Goal: Transaction & Acquisition: Download file/media

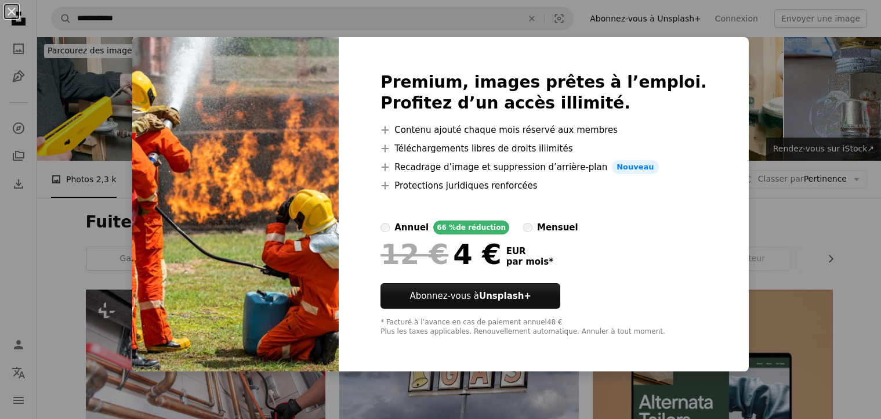
scroll to position [696, 0]
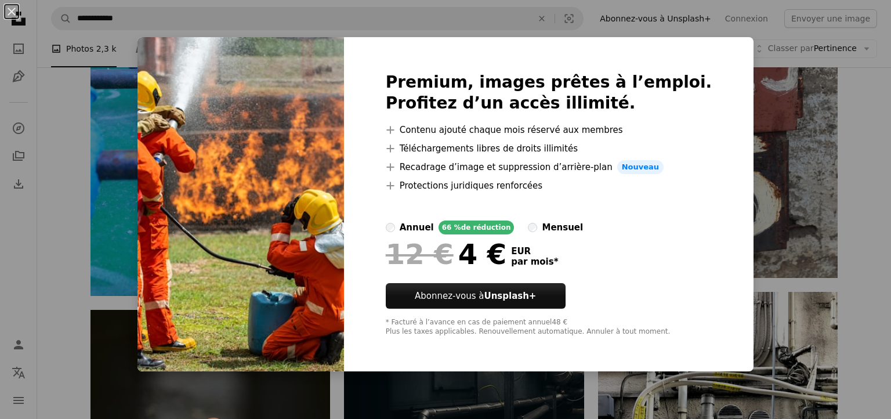
click at [798, 114] on div "An X shape Premium, images prêtes à l’emploi. Profitez d’un accès illimité. A p…" at bounding box center [445, 209] width 891 height 419
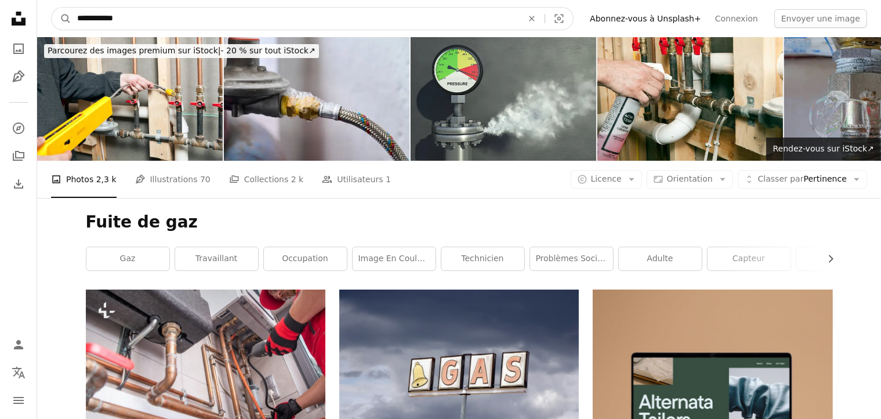
click at [292, 21] on input "**********" at bounding box center [295, 19] width 448 height 22
type input "*****"
type input "**********"
click at [52, 8] on button "A magnifying glass" at bounding box center [62, 19] width 20 height 22
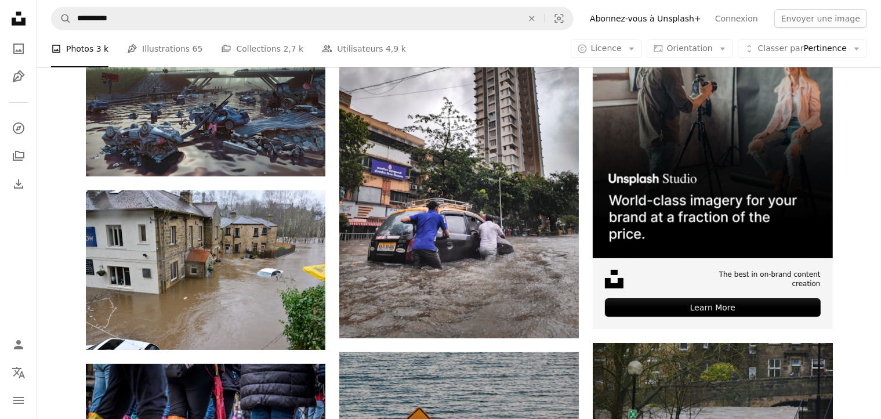
scroll to position [290, 0]
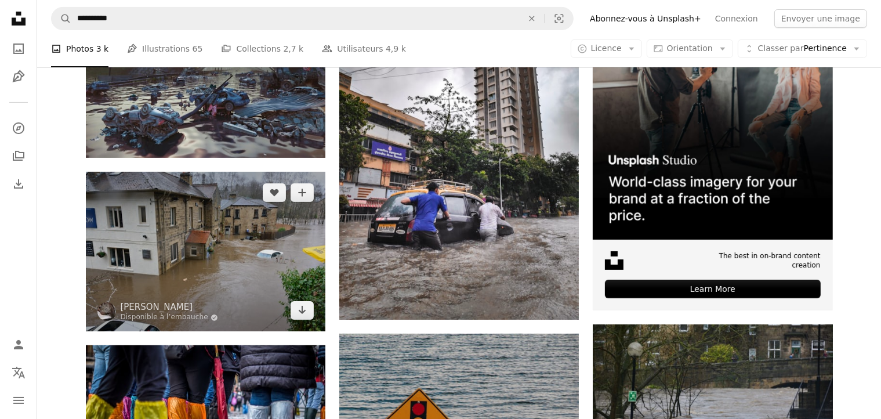
click at [242, 228] on img at bounding box center [206, 252] width 240 height 160
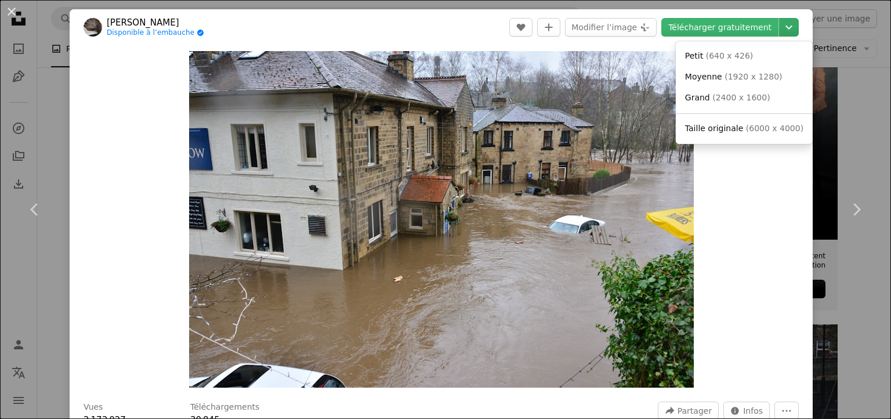
click at [785, 31] on icon "Chevron down" at bounding box center [789, 27] width 19 height 14
click at [726, 101] on span "( 2400 x 1600 )" at bounding box center [740, 97] width 57 height 9
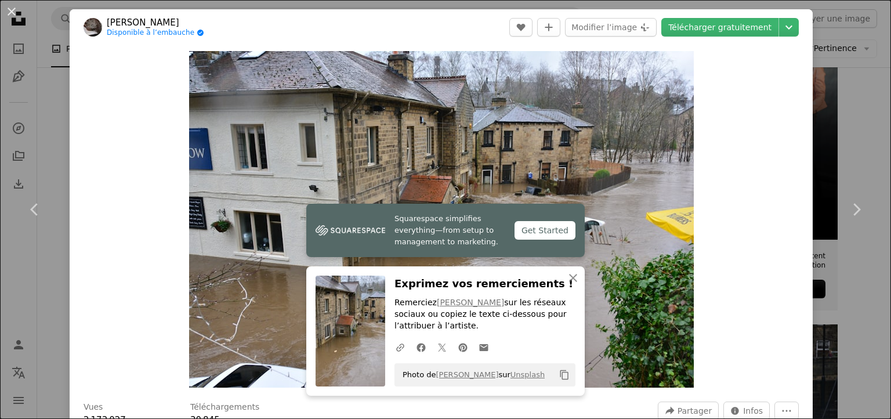
click at [829, 102] on div "An X shape Chevron left Chevron right Squarespace simplifies everything—from se…" at bounding box center [445, 209] width 891 height 419
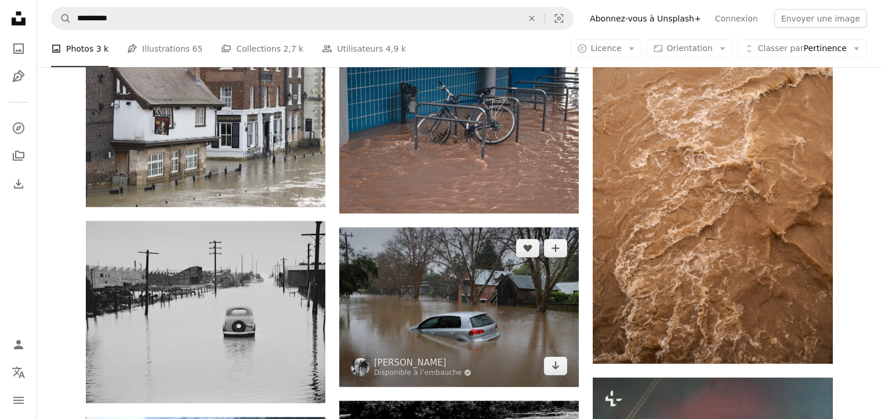
scroll to position [986, 0]
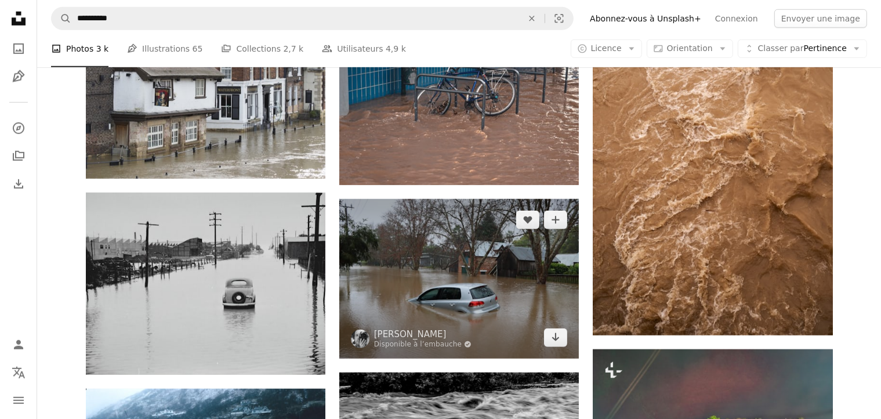
click at [441, 272] on img at bounding box center [459, 279] width 240 height 160
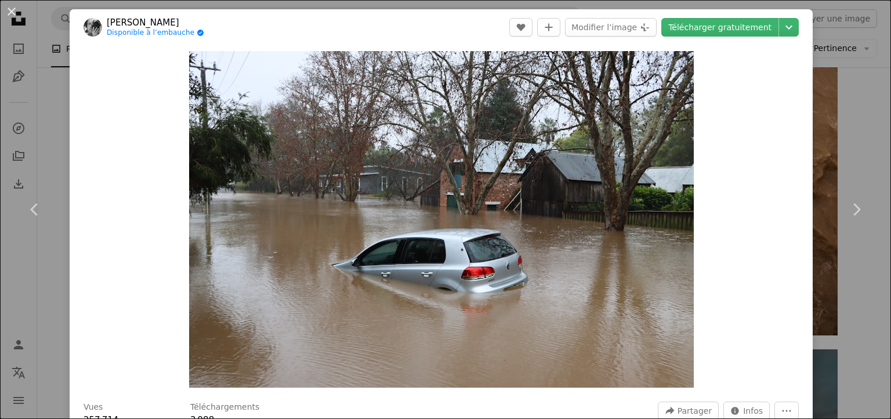
click at [791, 25] on icon "Chevron down" at bounding box center [789, 27] width 19 height 14
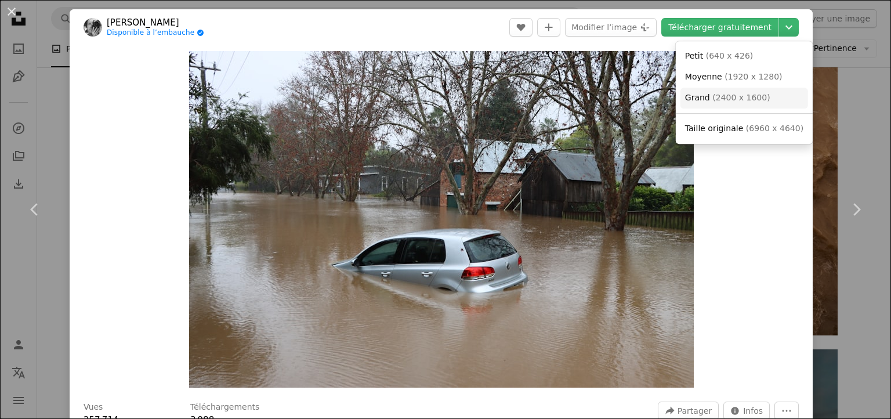
click at [731, 99] on span "( 2400 x 1600 )" at bounding box center [740, 97] width 57 height 9
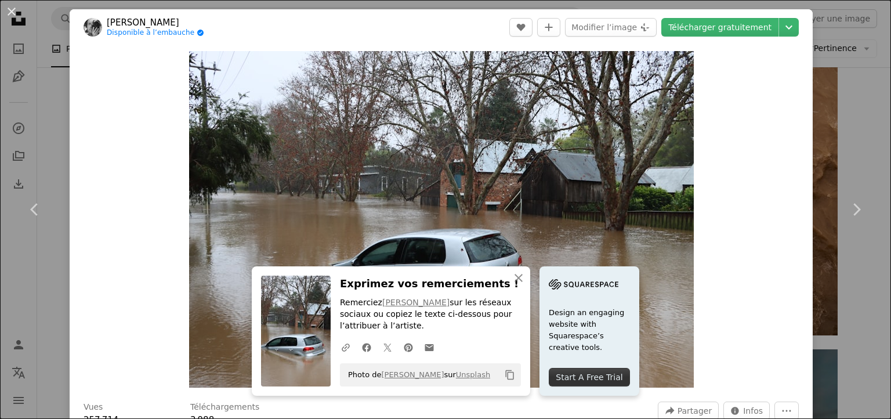
click at [821, 110] on div "An X shape Chevron left Chevron right An X shape Fermer Exprimez vos remercieme…" at bounding box center [445, 209] width 891 height 419
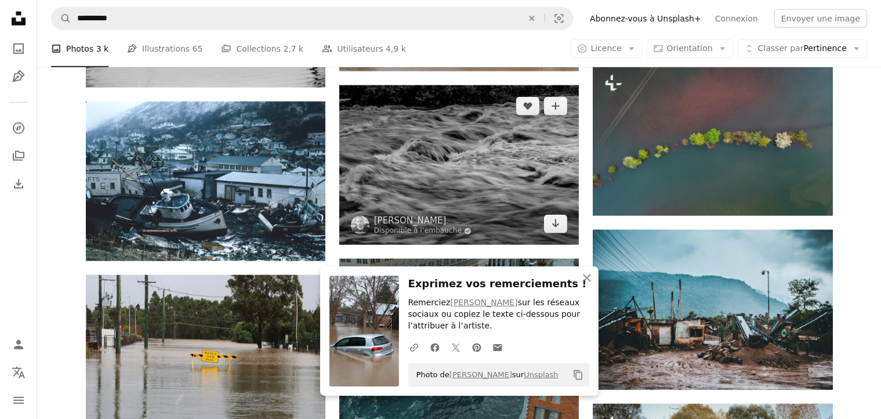
scroll to position [1276, 0]
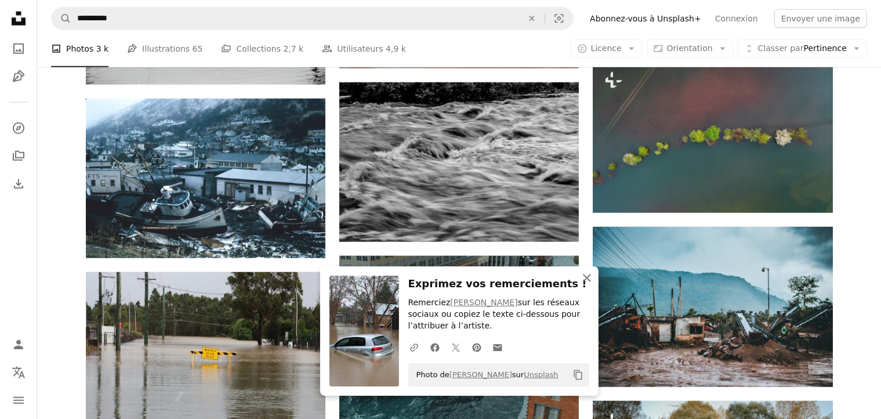
click at [588, 279] on icon "button" at bounding box center [587, 278] width 8 height 8
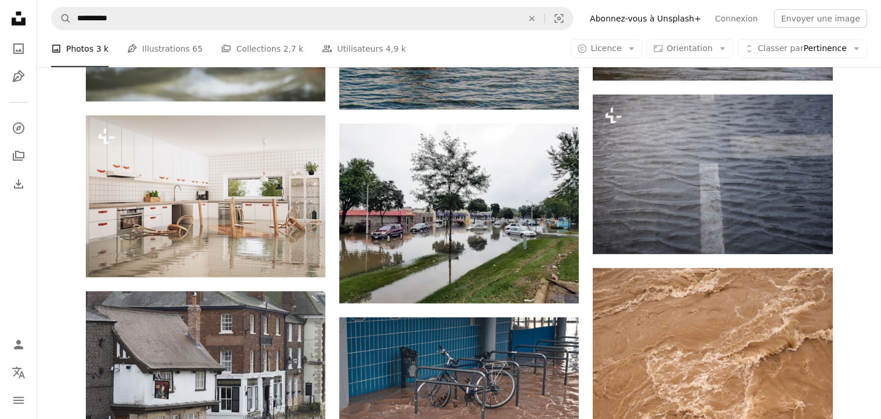
scroll to position [812, 0]
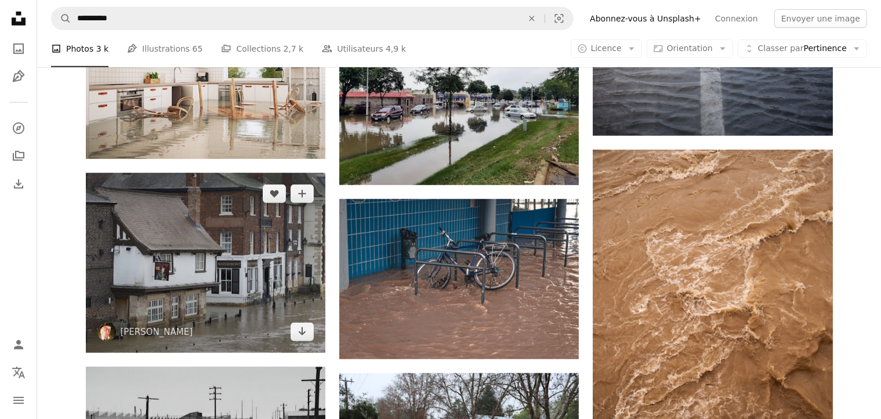
click at [144, 215] on img at bounding box center [206, 263] width 240 height 180
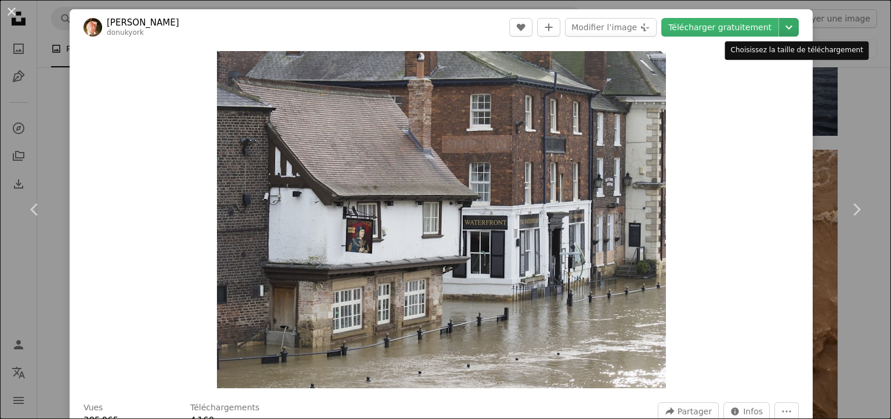
click at [785, 25] on icon "Chevron down" at bounding box center [789, 27] width 19 height 14
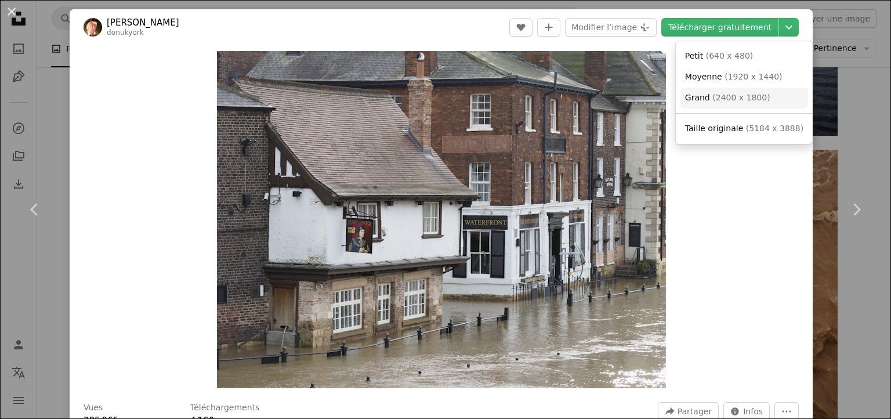
click at [740, 96] on span "( 2400 x 1800 )" at bounding box center [740, 97] width 57 height 9
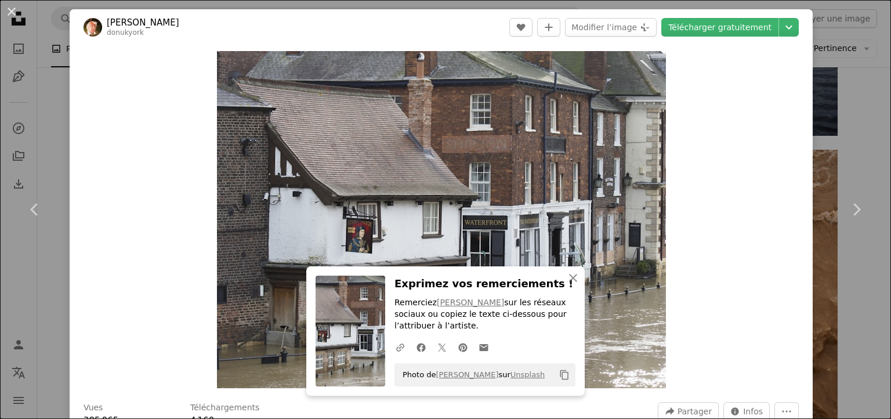
click at [846, 126] on div "An X shape Chevron left Chevron right An X shape Fermer Exprimez vos remercieme…" at bounding box center [445, 209] width 891 height 419
